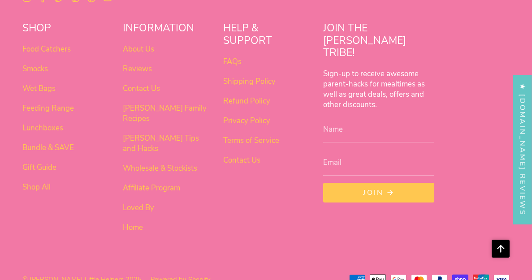
scroll to position [563, 0]
